Goal: Transaction & Acquisition: Purchase product/service

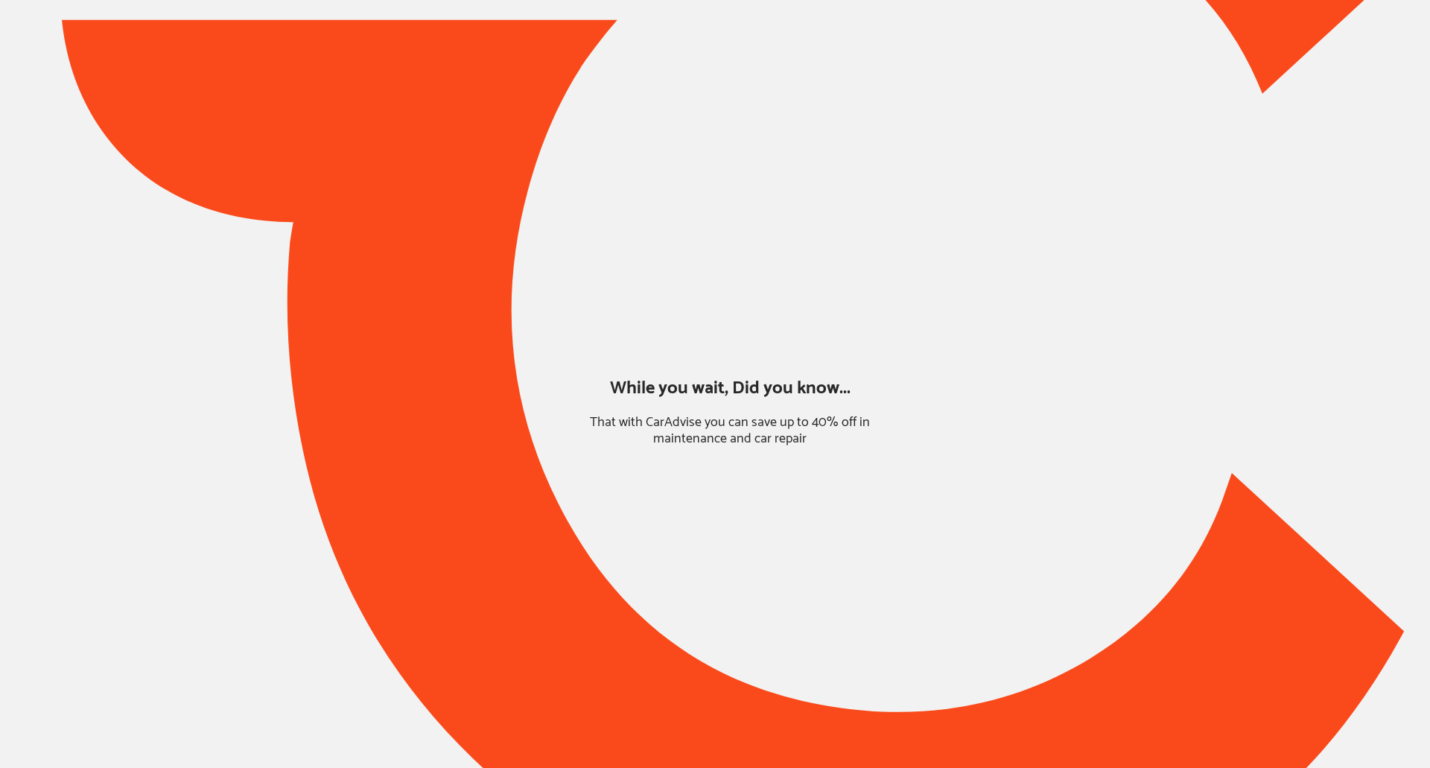
type input "*****"
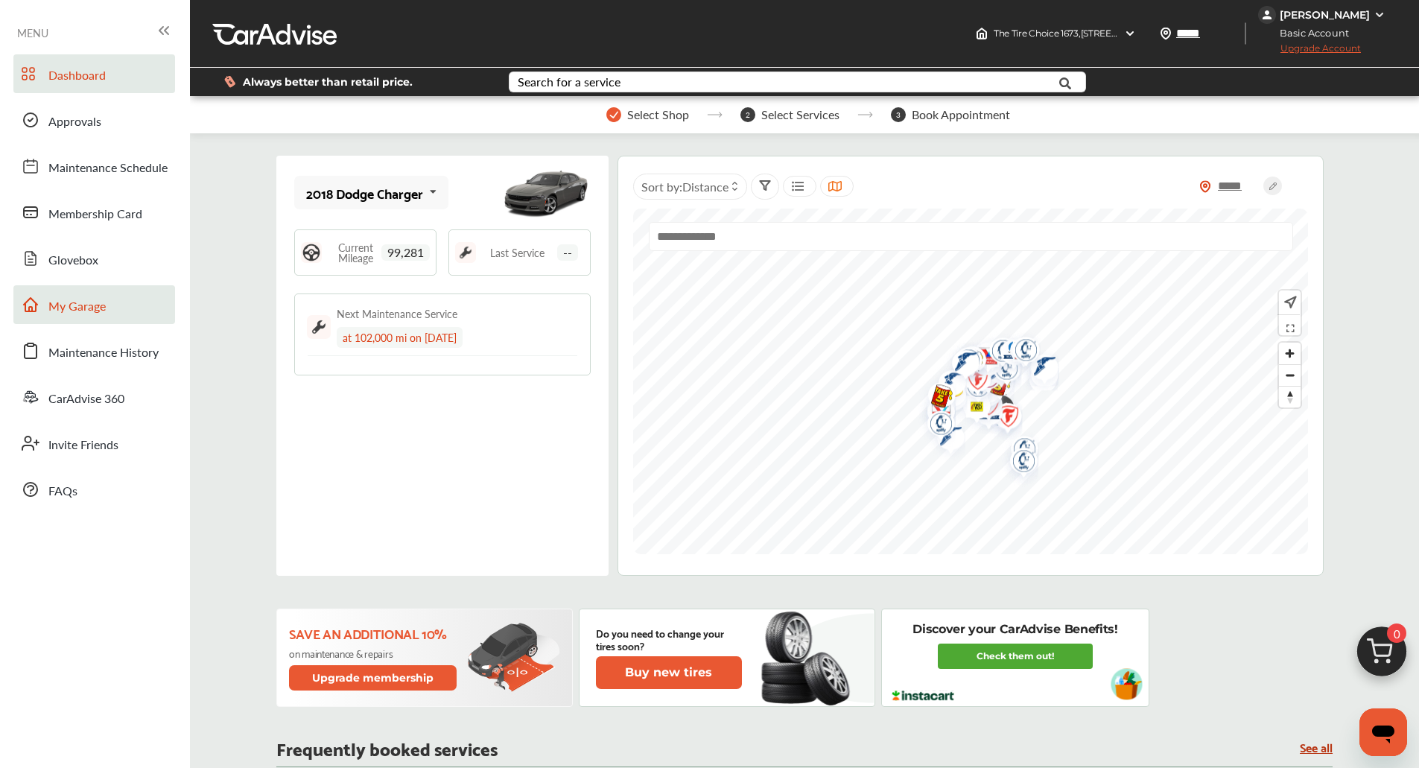
click at [107, 321] on link "My Garage" at bounding box center [94, 304] width 162 height 39
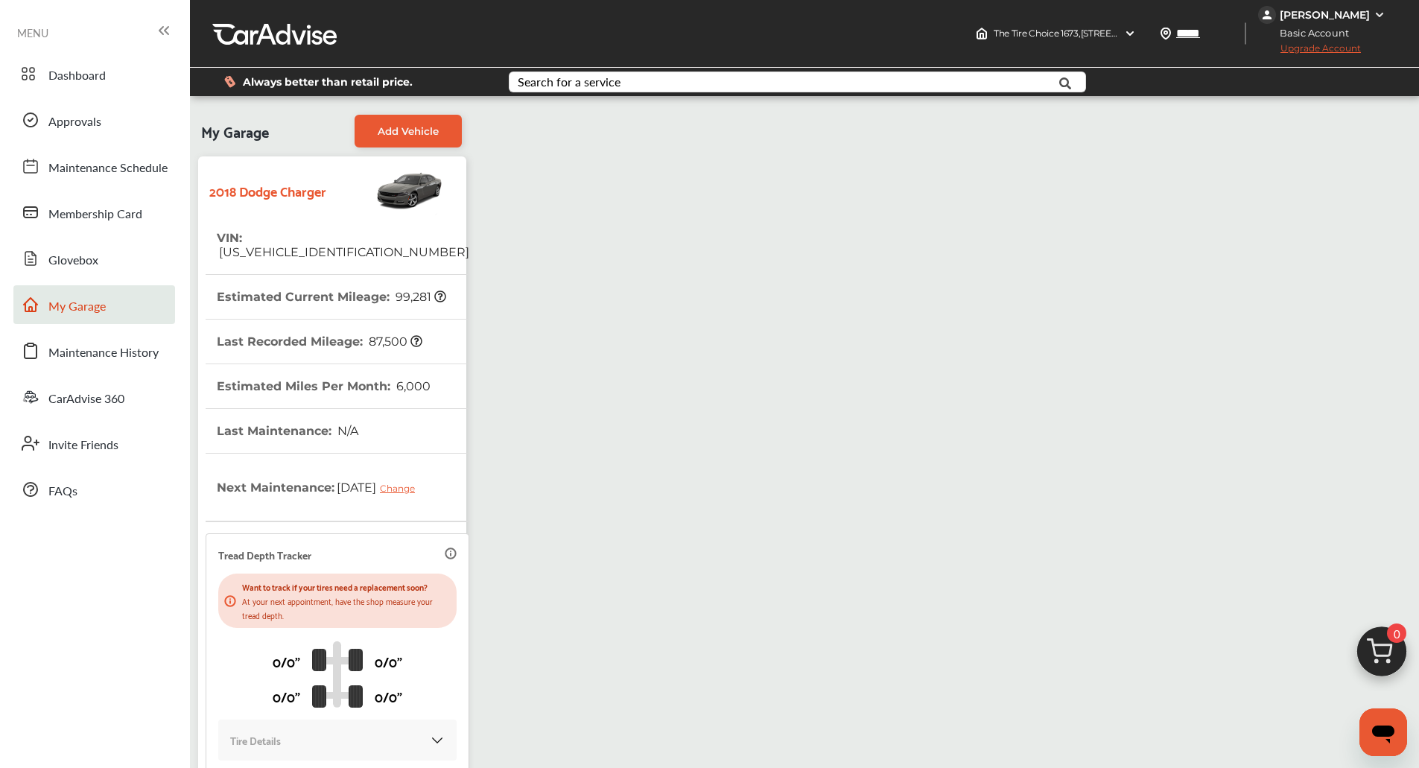
click at [1355, 647] on img at bounding box center [1381, 655] width 71 height 71
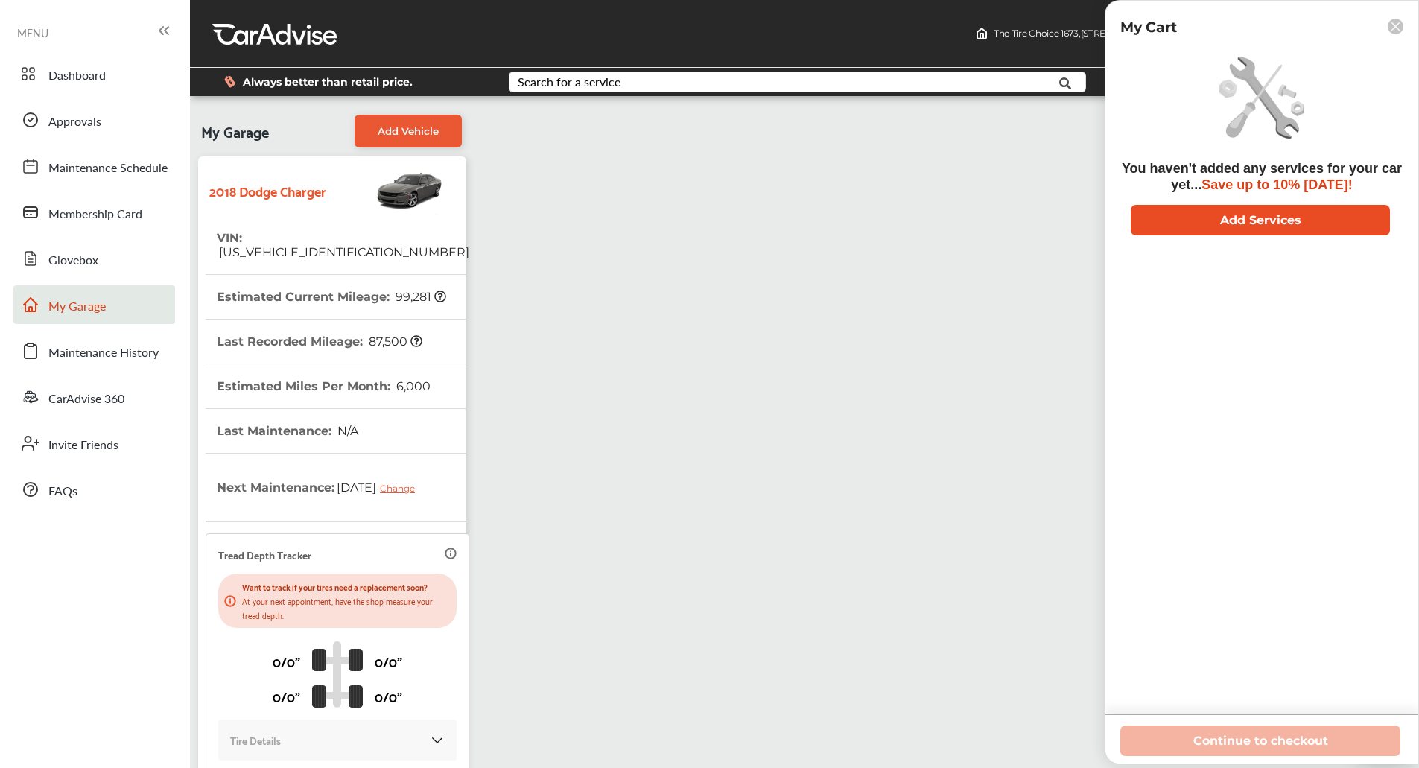
click at [1228, 220] on button "Add Services" at bounding box center [1260, 220] width 259 height 31
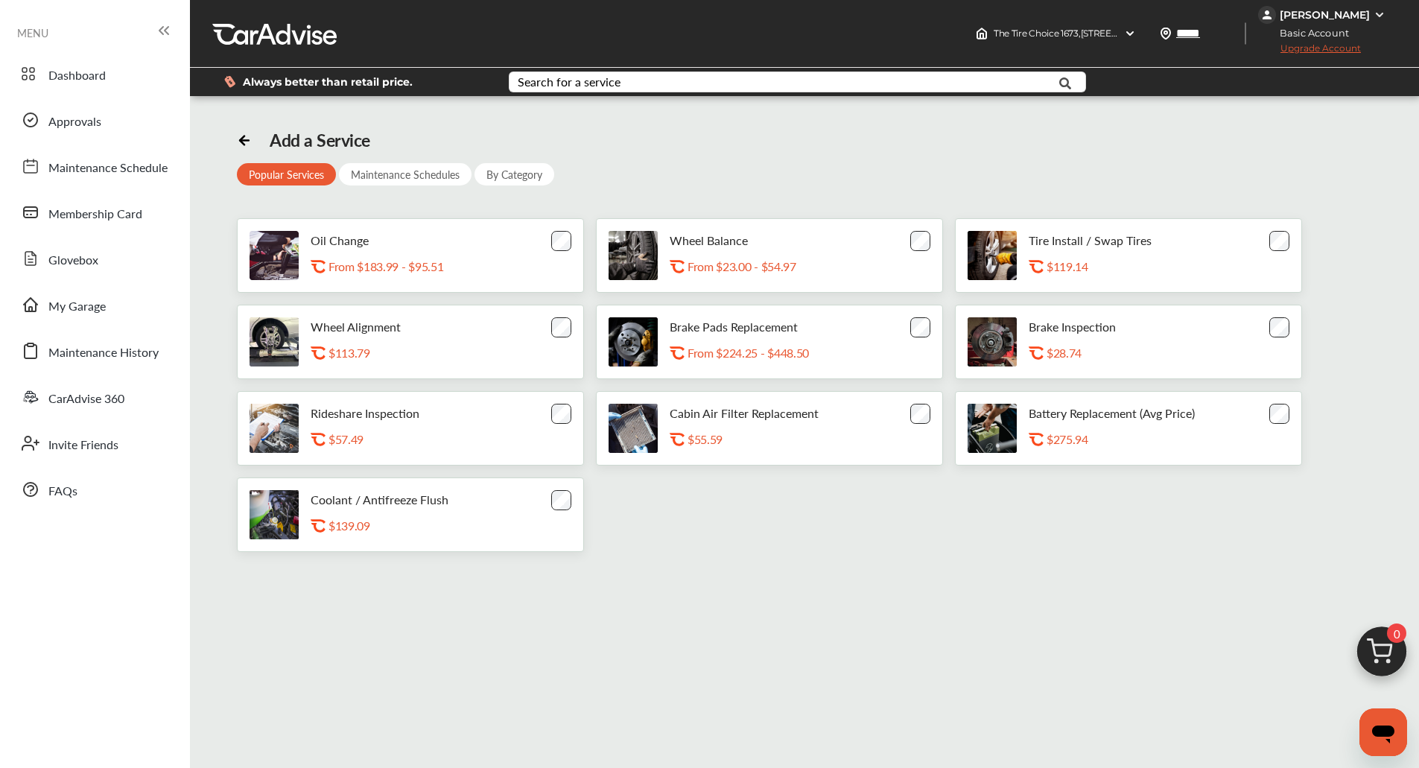
click at [608, 236] on img at bounding box center [632, 255] width 49 height 49
click at [530, 232] on div "Oil Change .st0{fill:#FA4A1C;} From $183.99 - $95.51" at bounding box center [410, 255] width 347 height 74
click at [545, 235] on div "Oil Change .st0{fill:#FA4A1C;} From $183.99 - $95.51" at bounding box center [410, 255] width 347 height 74
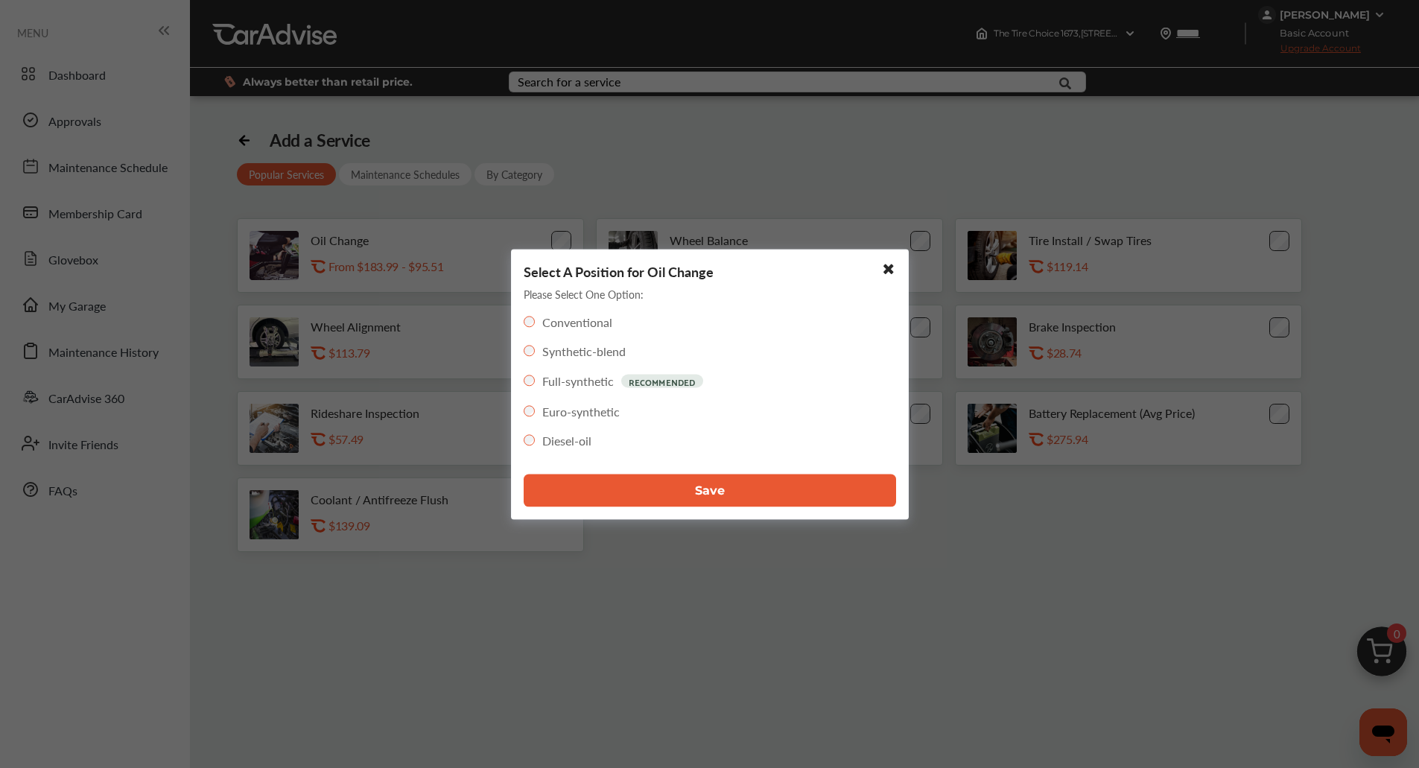
click at [671, 492] on button "Save" at bounding box center [710, 490] width 372 height 33
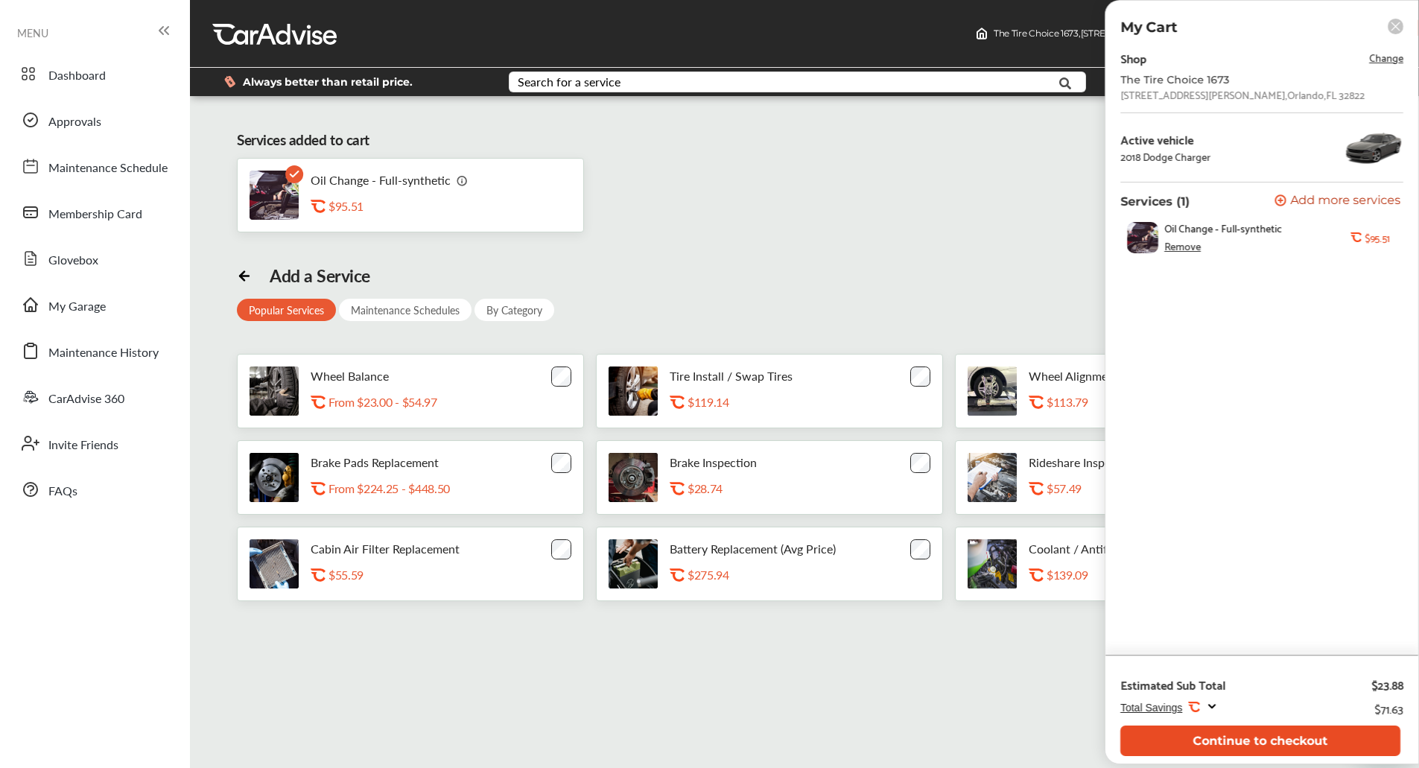
click at [1281, 738] on button "Continue to checkout" at bounding box center [1260, 740] width 280 height 31
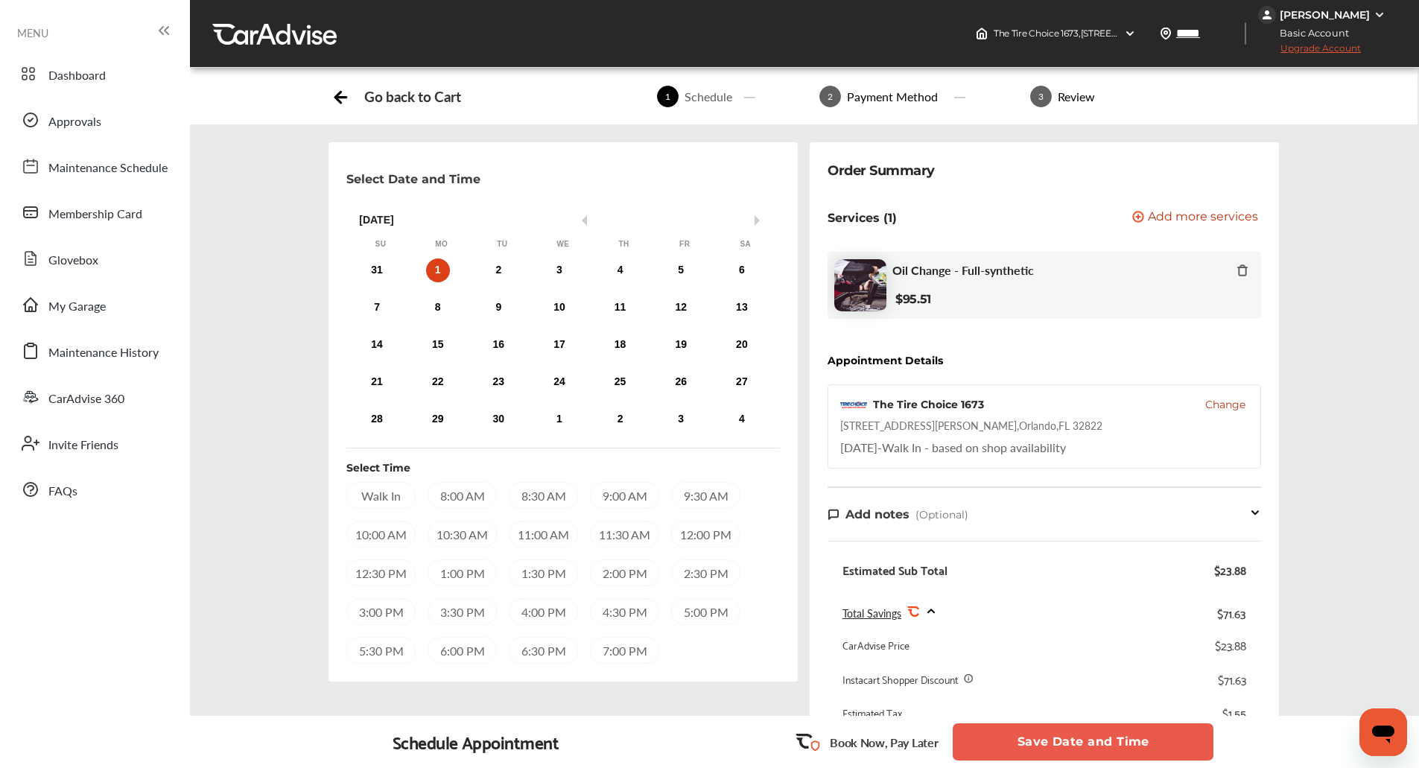
click at [389, 500] on div "Walk In" at bounding box center [380, 495] width 69 height 27
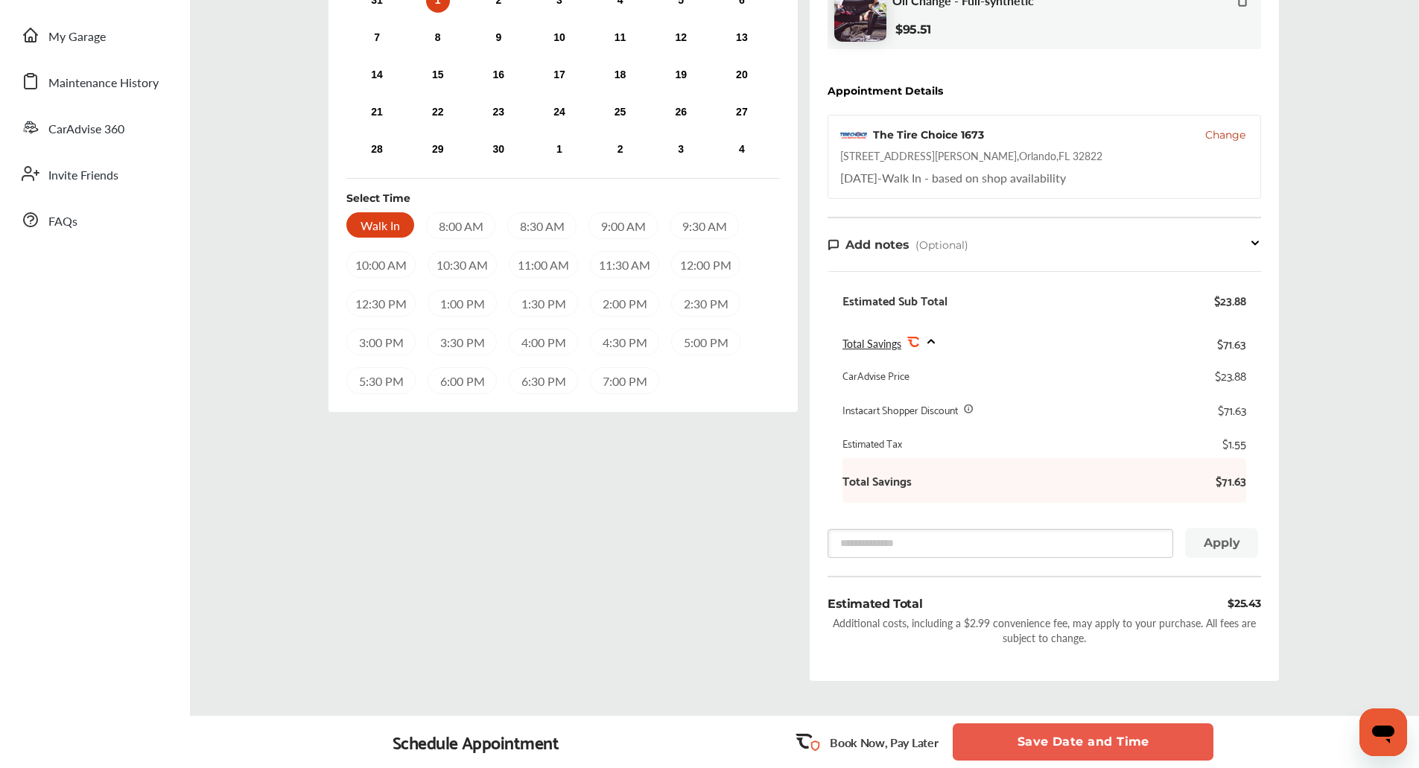
scroll to position [270, 0]
click at [1057, 734] on button "Save Date and Time" at bounding box center [1083, 741] width 261 height 37
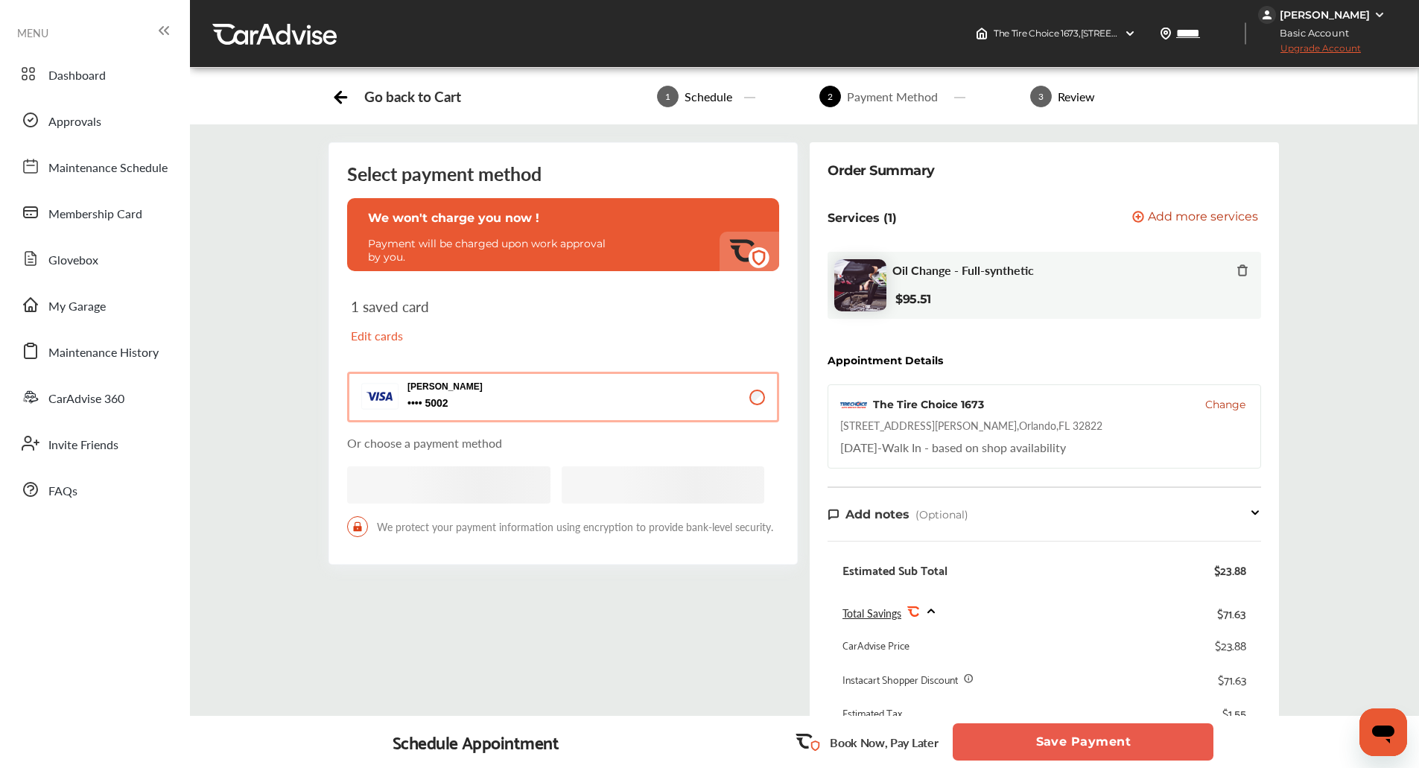
click at [1057, 734] on button "Save Payment" at bounding box center [1083, 741] width 261 height 37
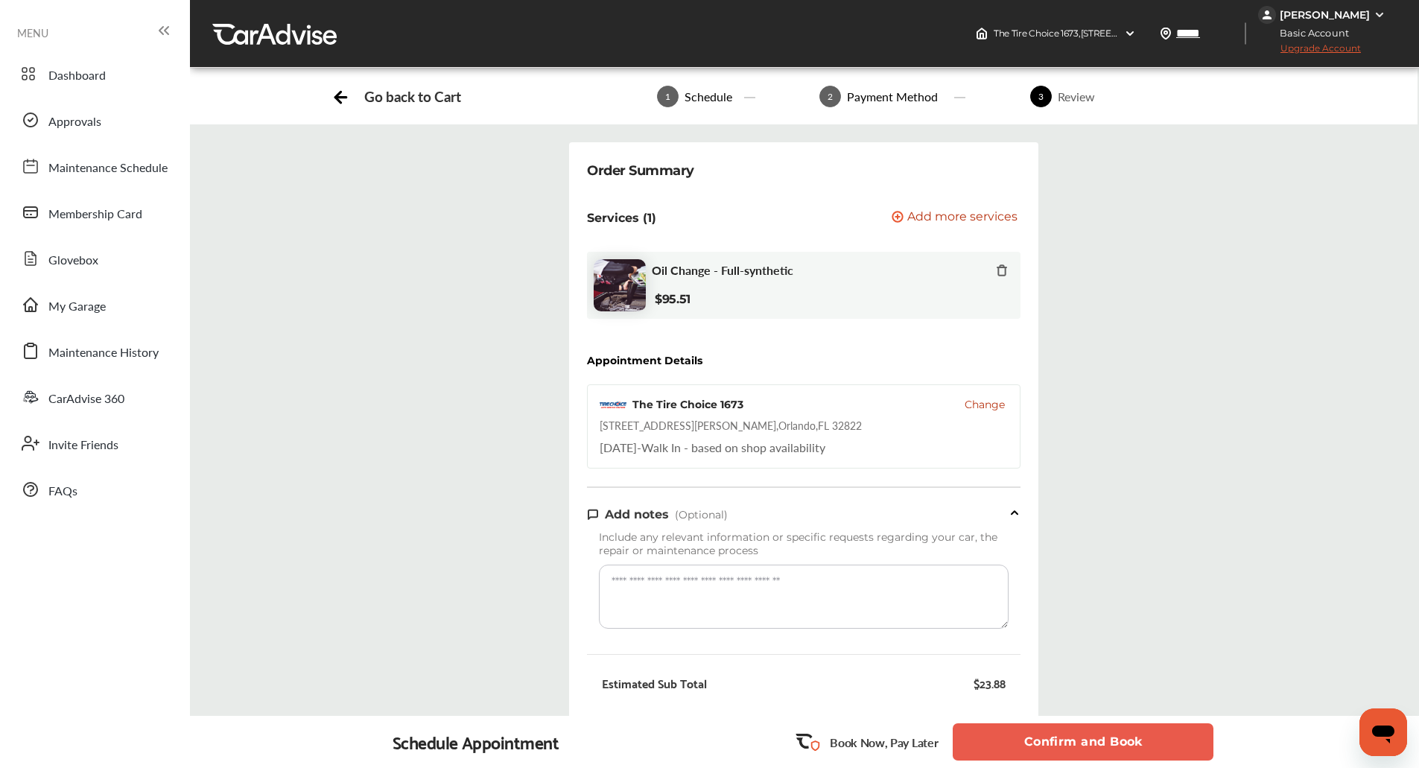
click at [1057, 734] on button "Confirm and Book" at bounding box center [1083, 741] width 261 height 37
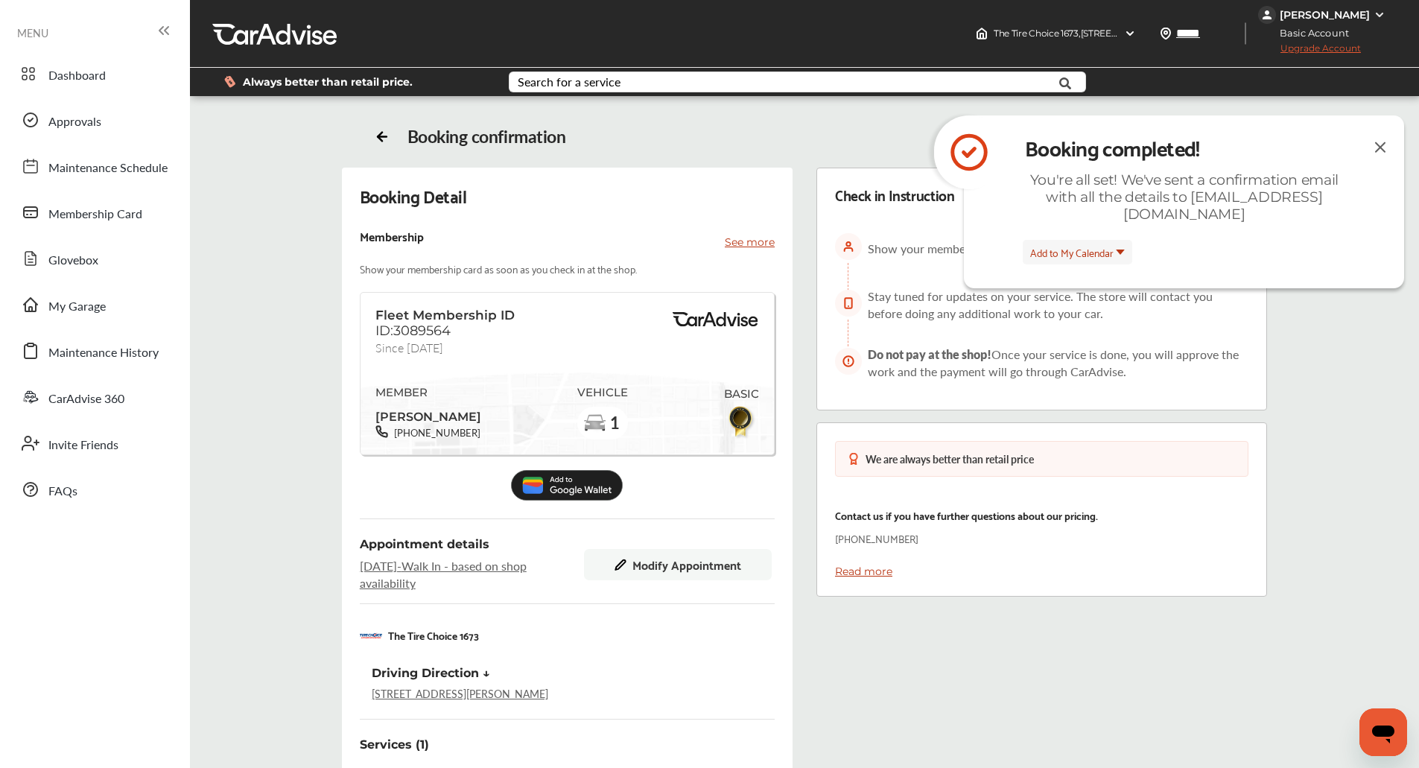
click at [1376, 145] on img at bounding box center [1380, 147] width 18 height 19
